Goal: Task Accomplishment & Management: Manage account settings

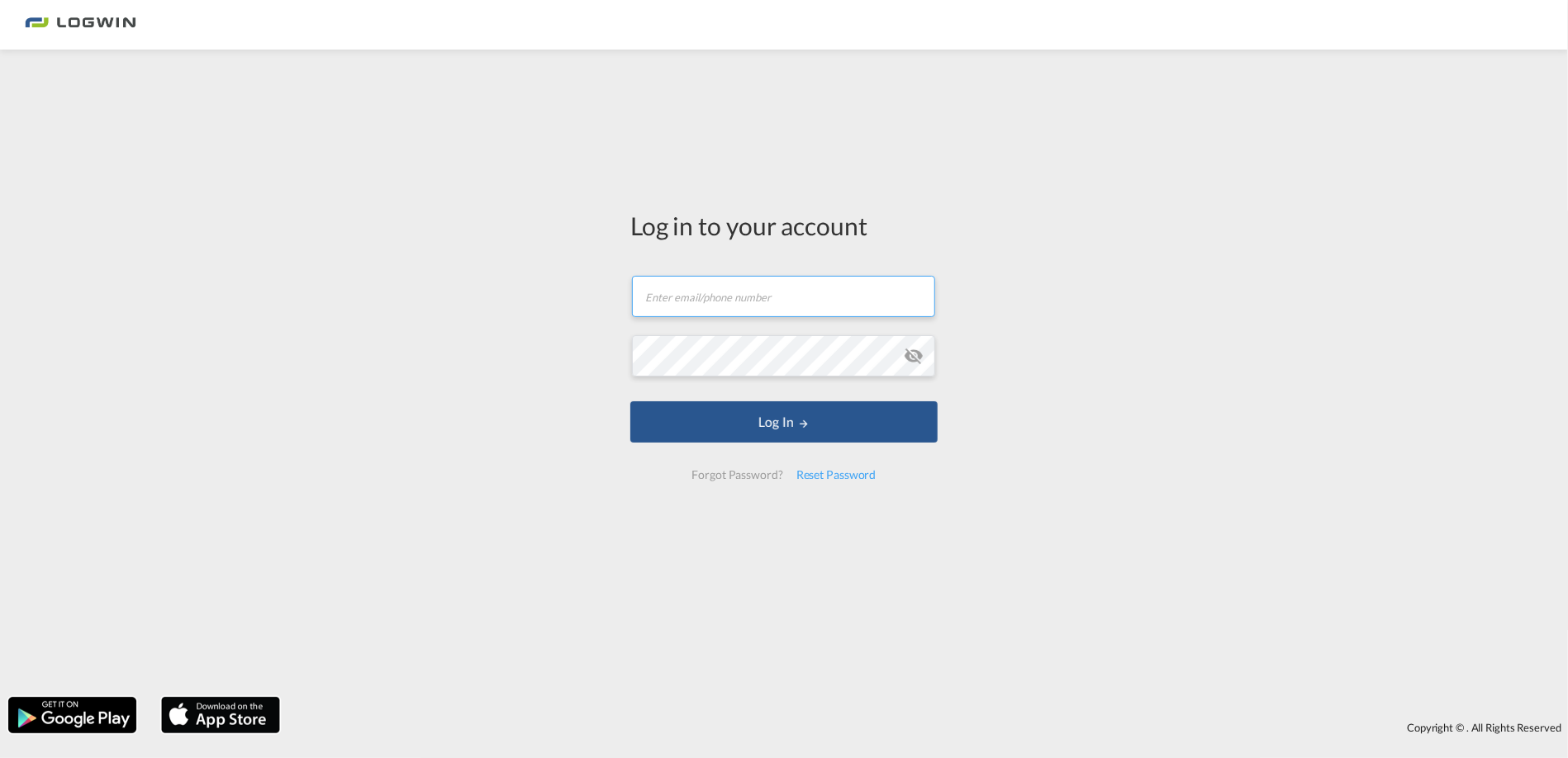
drag, startPoint x: 737, startPoint y: 293, endPoint x: 763, endPoint y: 308, distance: 30.0
click at [737, 293] on input "text" at bounding box center [783, 296] width 303 height 42
drag, startPoint x: 842, startPoint y: 296, endPoint x: 492, endPoint y: 293, distance: 350.0
click at [492, 293] on div "Log in to your account [PERSON_NAME][EMAIL_ADDRESS][PERSON_NAME][DOMAIN_NAME] P…" at bounding box center [784, 373] width 1568 height 631
drag, startPoint x: 860, startPoint y: 293, endPoint x: 185, endPoint y: 284, distance: 675.1
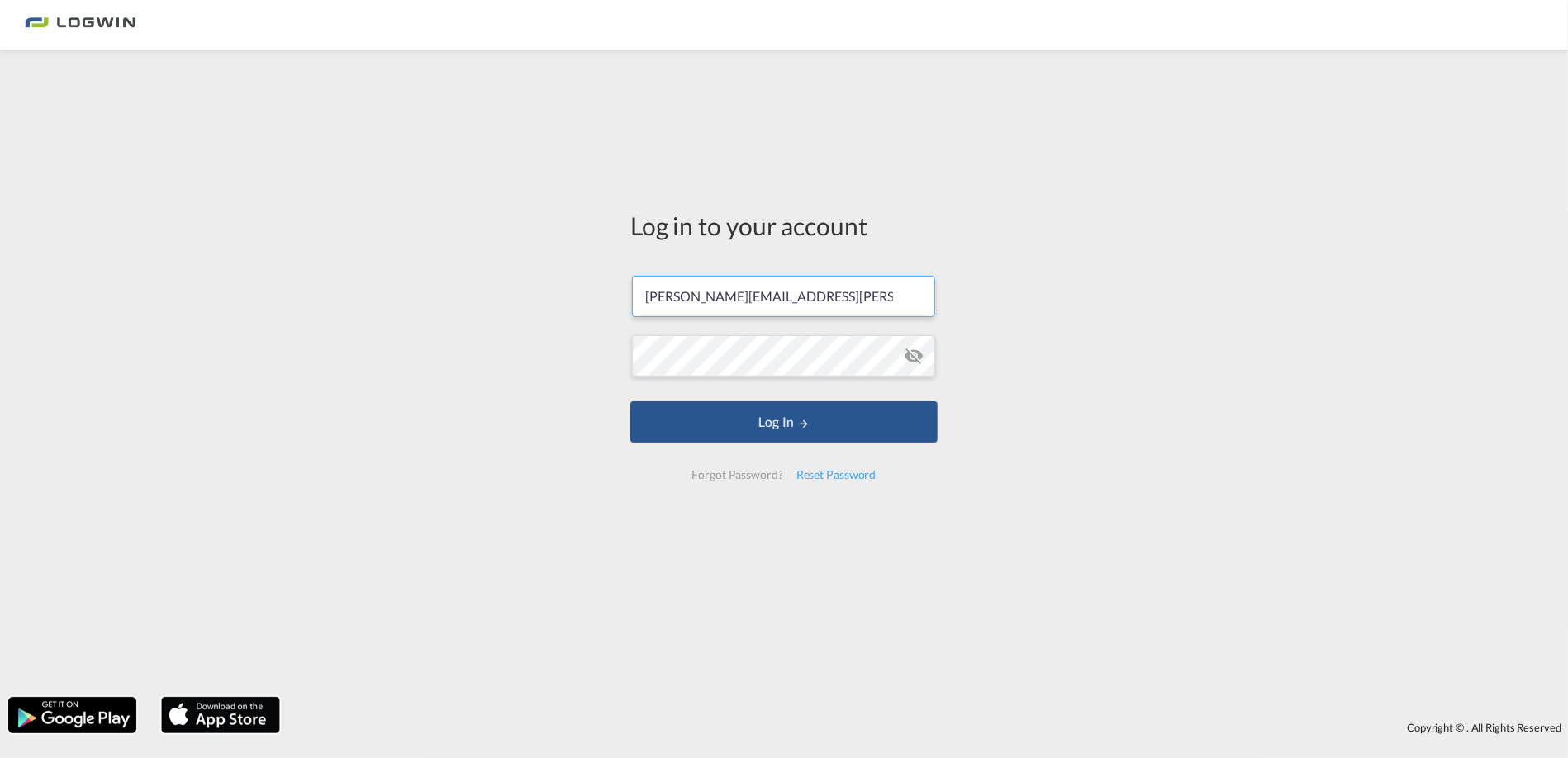
click at [186, 284] on div "Log in to your account [PERSON_NAME][EMAIL_ADDRESS][PERSON_NAME][DOMAIN_NAME] P…" at bounding box center [784, 373] width 1568 height 631
type input "[EMAIL_ADDRESS][PERSON_NAME][DOMAIN_NAME]"
click at [1217, 346] on div "Log in to your account [EMAIL_ADDRESS][PERSON_NAME][DOMAIN_NAME] Password field…" at bounding box center [784, 373] width 1568 height 631
click at [630, 401] on button "Log In" at bounding box center [784, 421] width 308 height 42
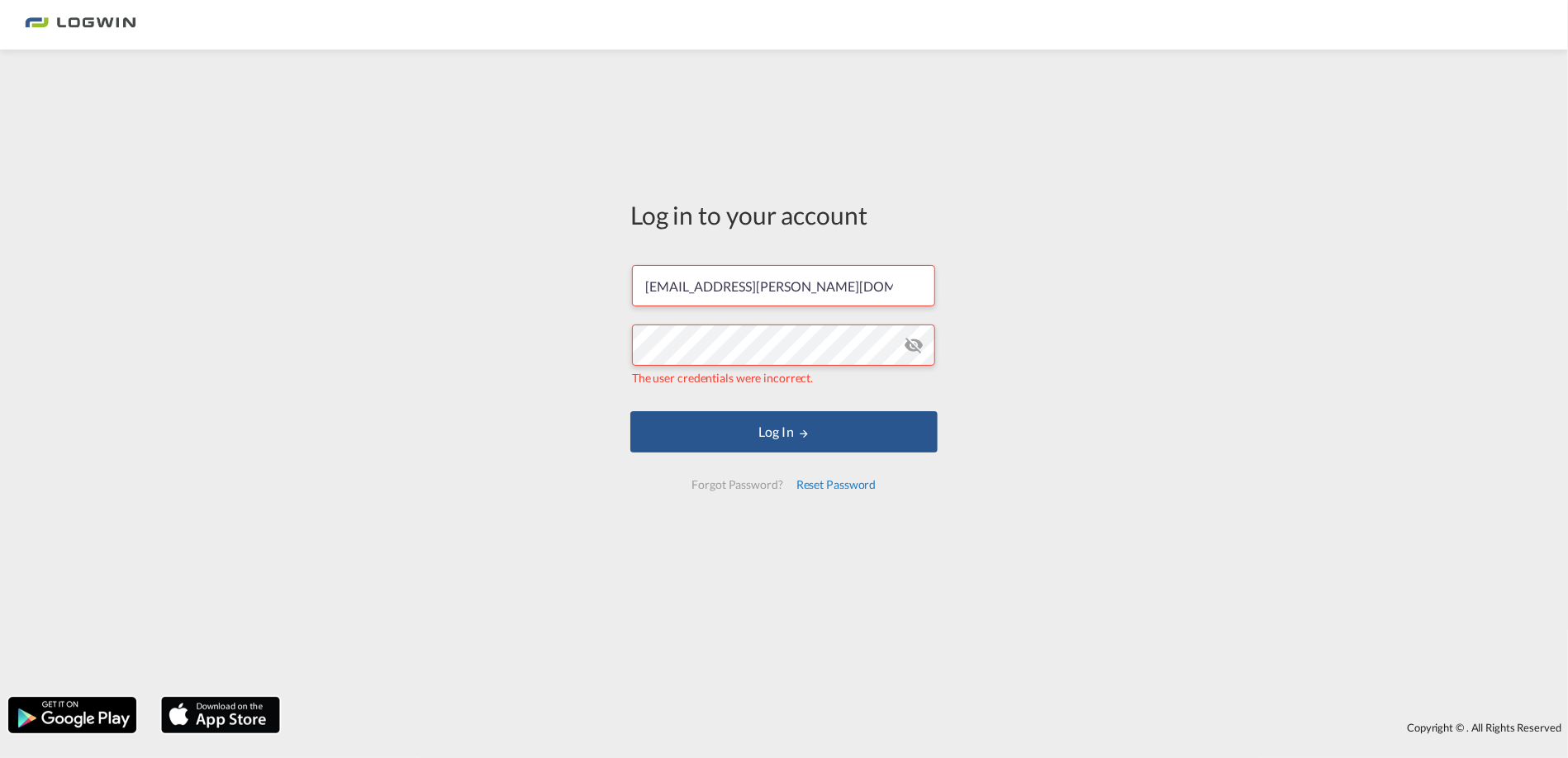
click at [833, 486] on div "Reset Password" at bounding box center [836, 485] width 94 height 30
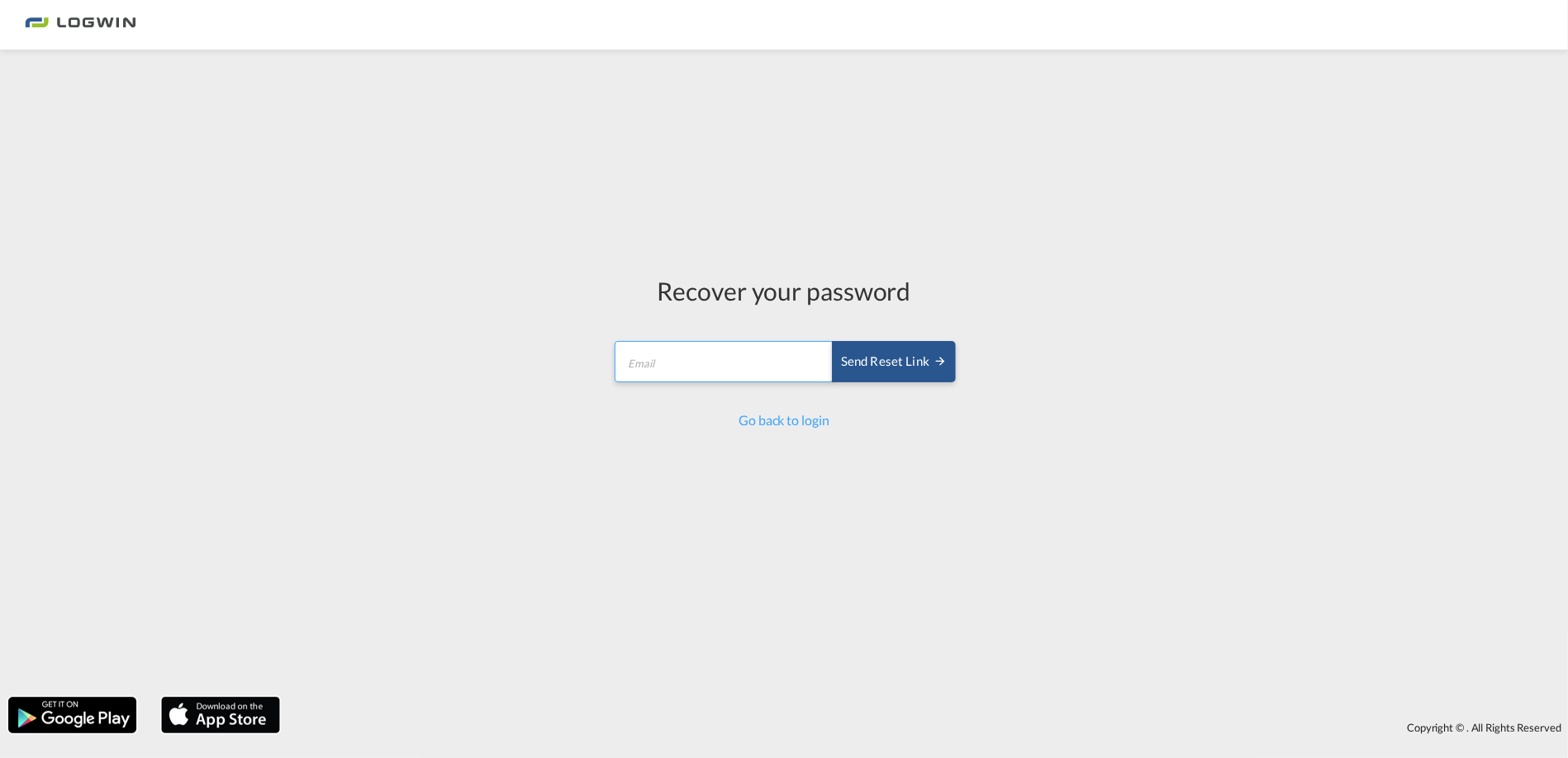
click at [754, 353] on input "email" at bounding box center [724, 361] width 219 height 42
type input "[EMAIL_ADDRESS][PERSON_NAME][DOMAIN_NAME]"
click at [879, 370] on div "Send reset link" at bounding box center [894, 361] width 106 height 19
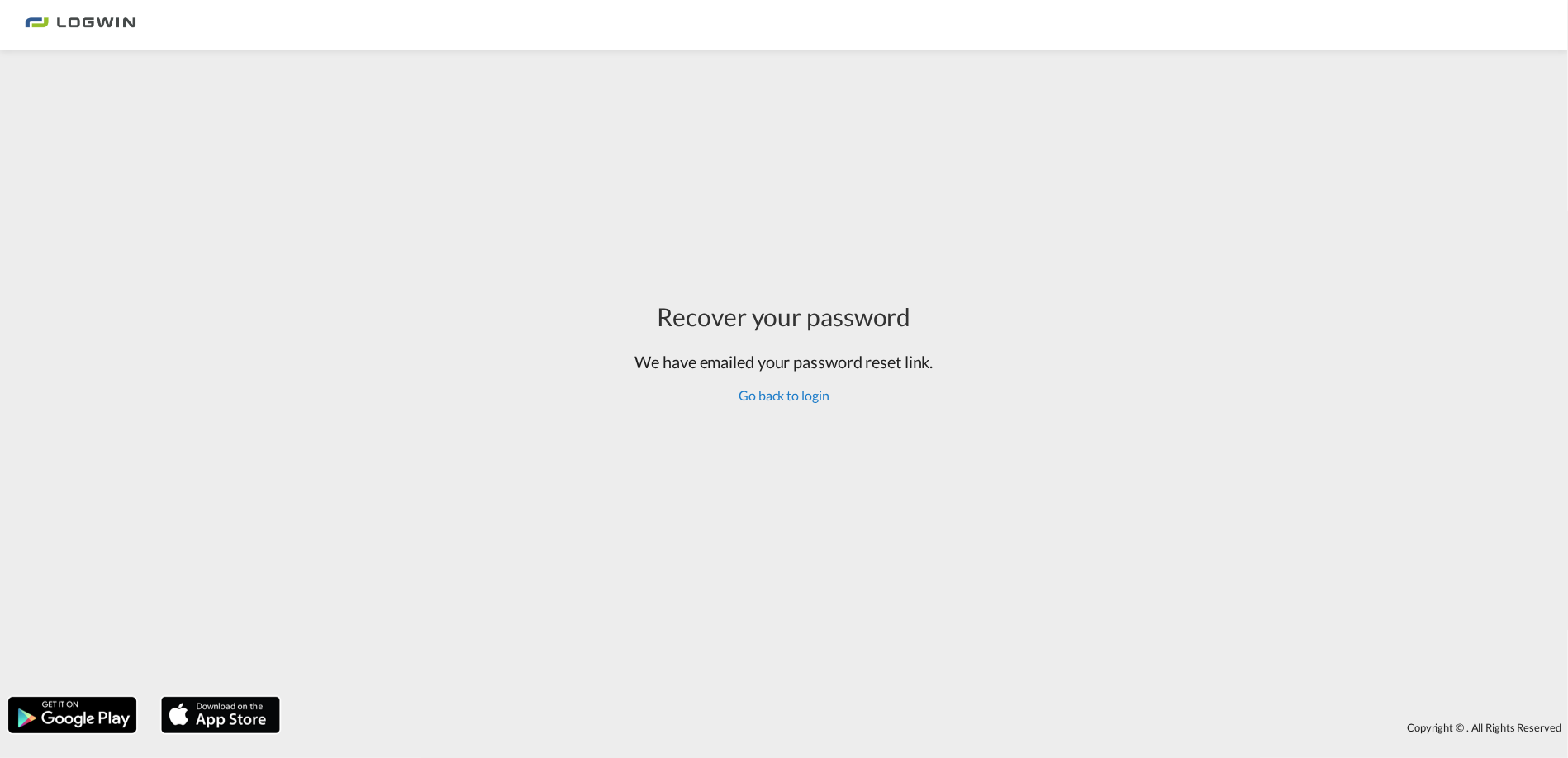
click at [796, 396] on link "Go back to login" at bounding box center [783, 395] width 90 height 16
